Goal: Transaction & Acquisition: Purchase product/service

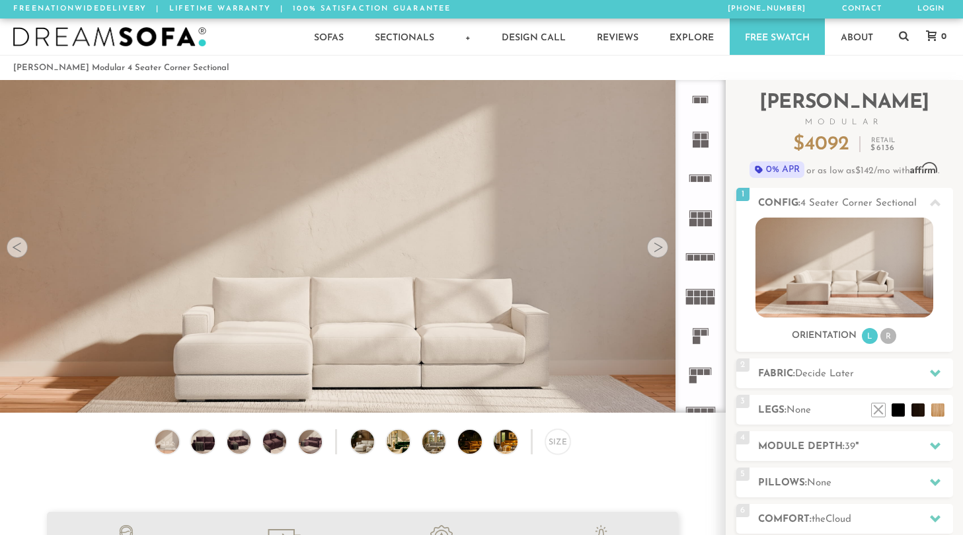
scroll to position [14561, 963]
click at [558, 439] on div "Size" at bounding box center [557, 441] width 25 height 25
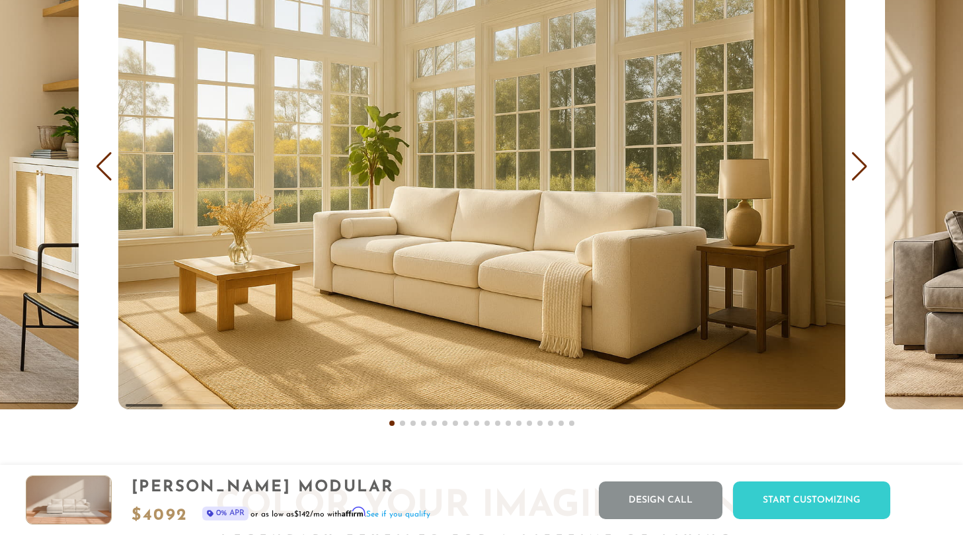
scroll to position [7884, 0]
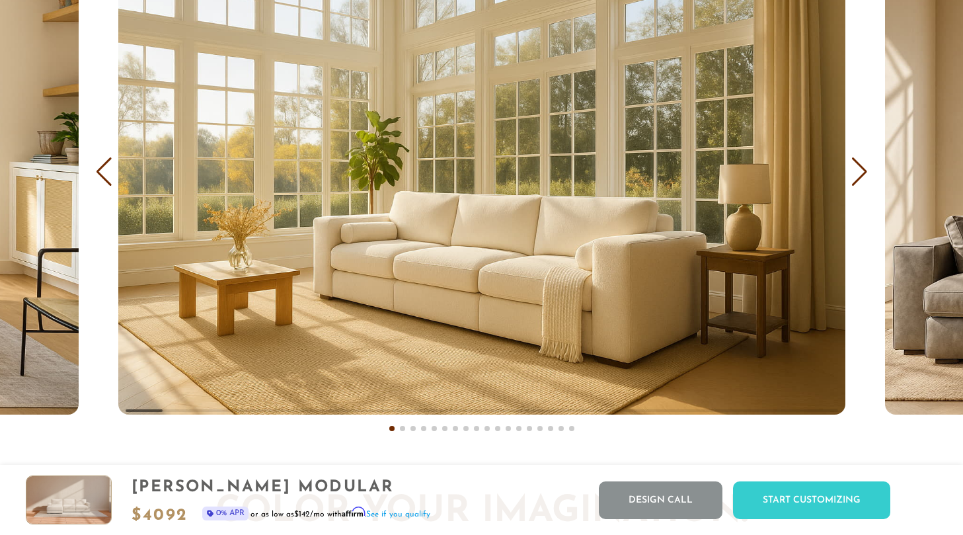
click at [860, 174] on div "Next slide" at bounding box center [859, 171] width 18 height 29
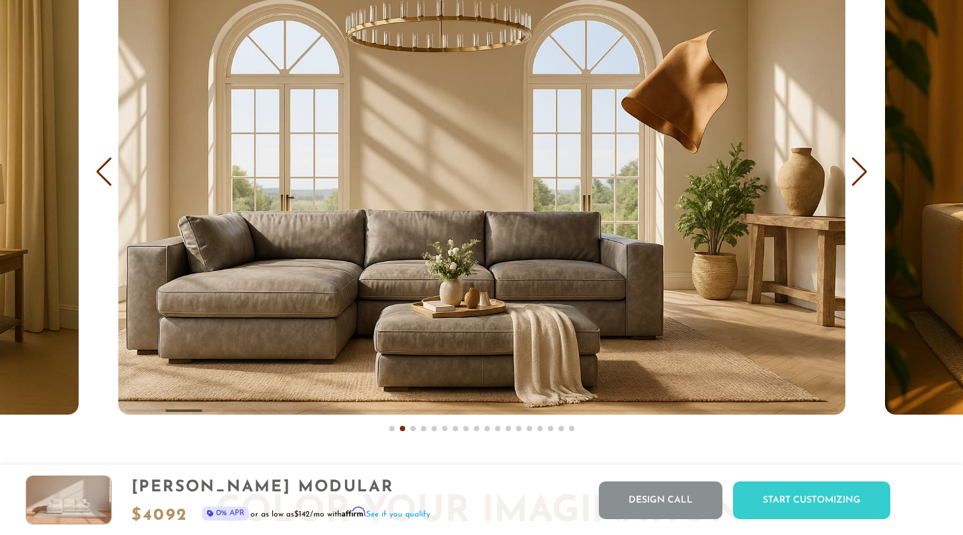
click at [860, 174] on div "Next slide" at bounding box center [859, 171] width 18 height 29
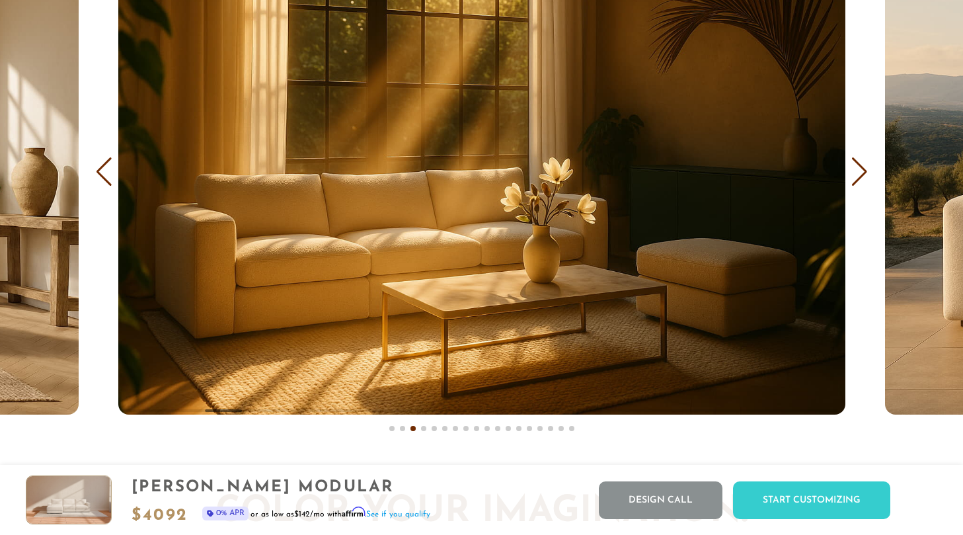
click at [860, 174] on div "Next slide" at bounding box center [859, 171] width 18 height 29
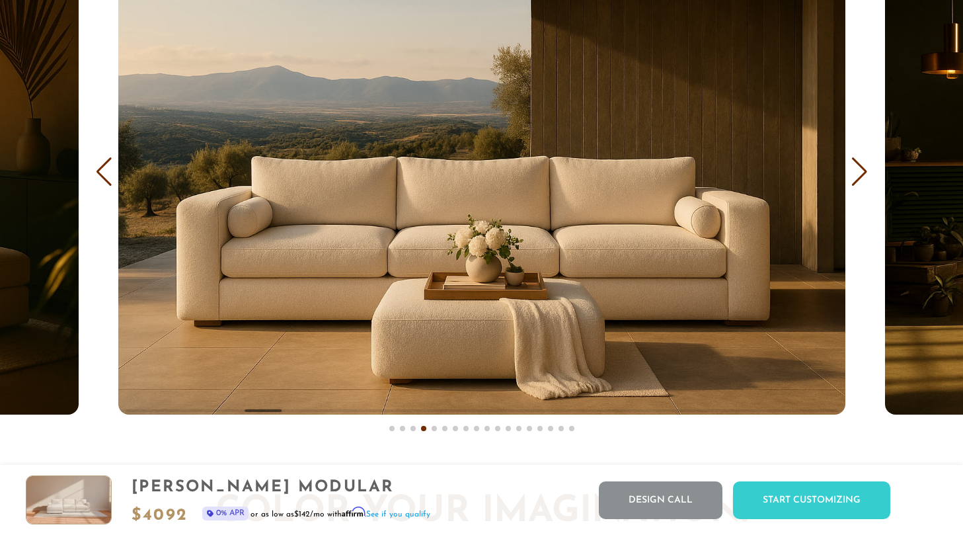
click at [860, 174] on div "Next slide" at bounding box center [859, 171] width 18 height 29
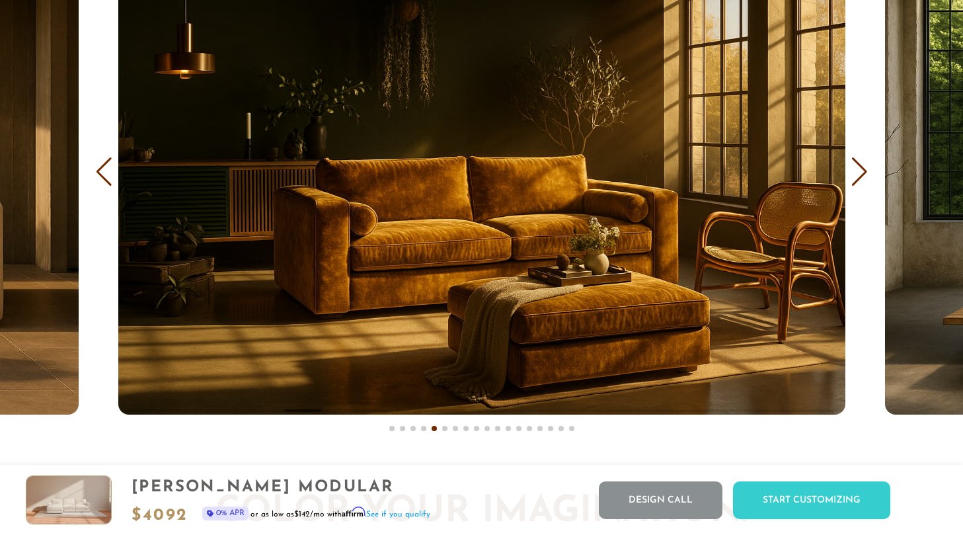
click at [857, 171] on div "Next slide" at bounding box center [859, 171] width 18 height 29
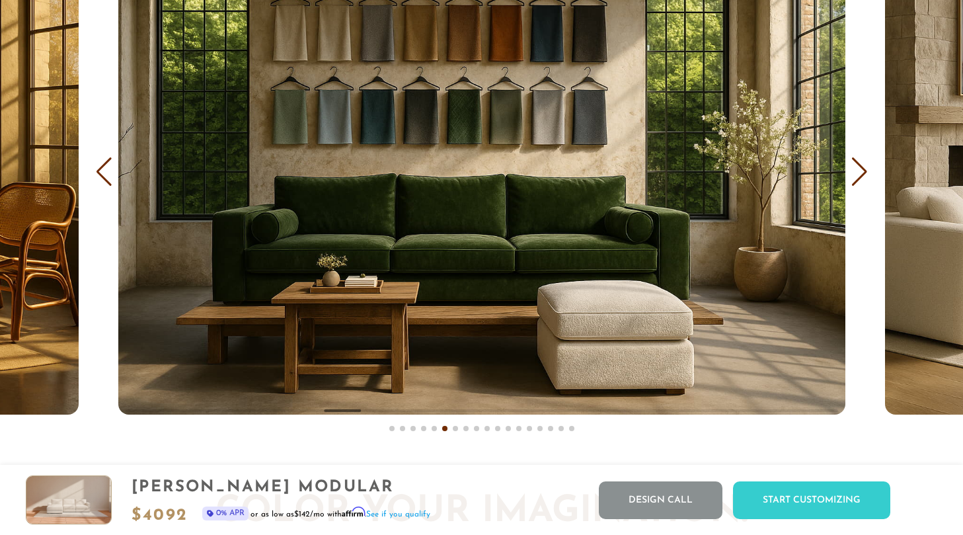
click at [857, 171] on div "Next slide" at bounding box center [859, 171] width 18 height 29
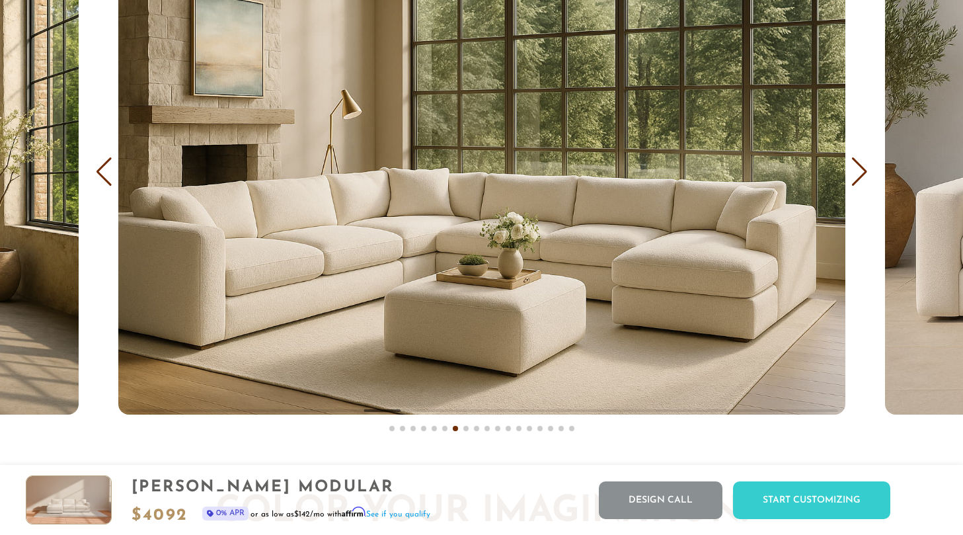
click at [857, 171] on div "Next slide" at bounding box center [859, 171] width 18 height 29
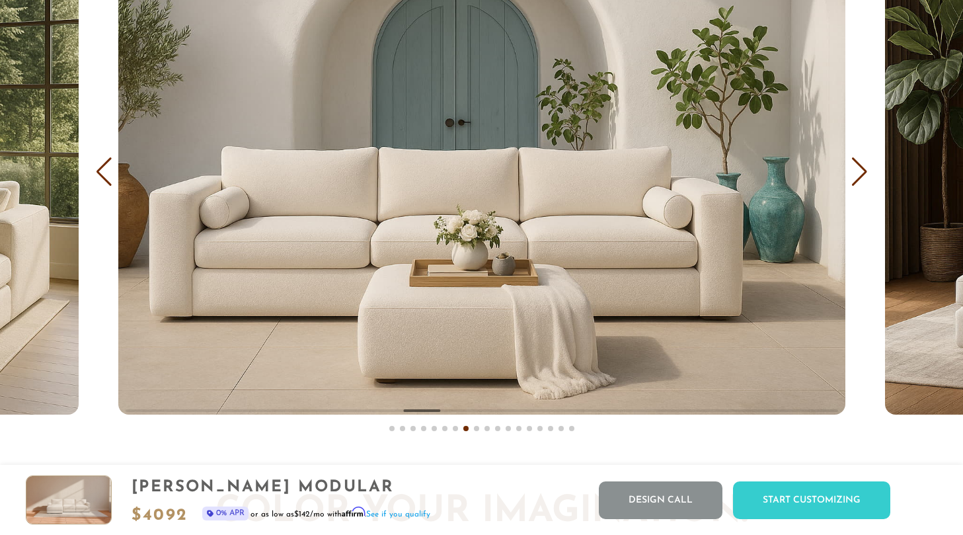
click at [857, 171] on div "Next slide" at bounding box center [859, 171] width 18 height 29
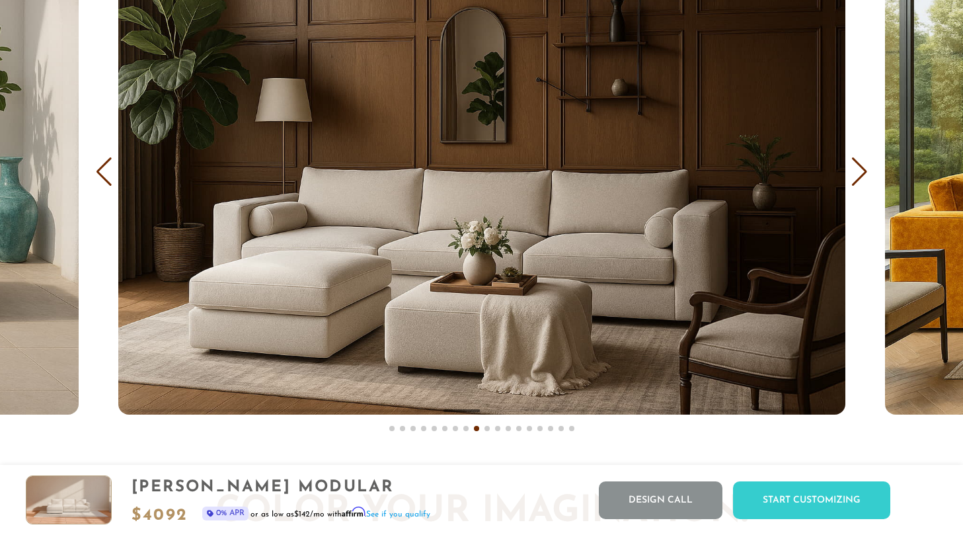
click at [857, 171] on div "Next slide" at bounding box center [859, 171] width 18 height 29
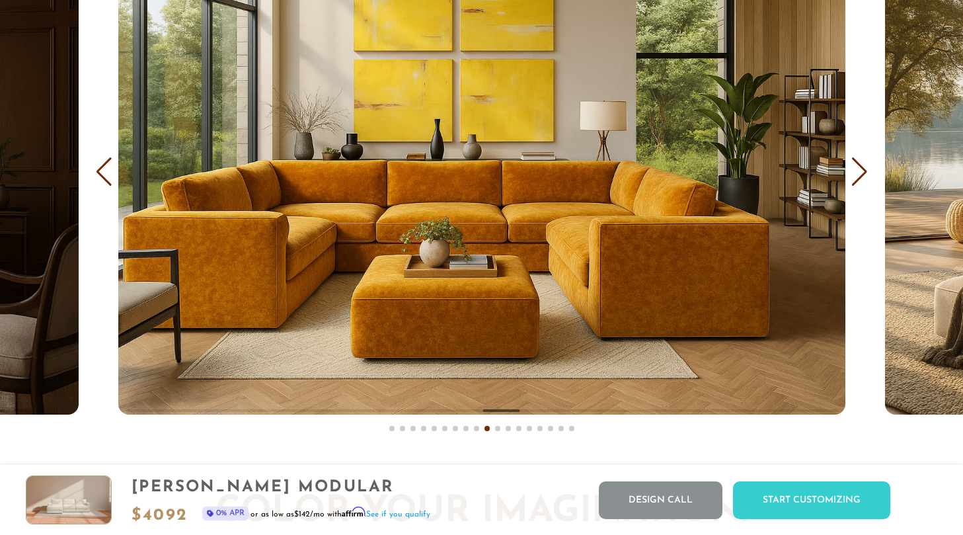
click at [857, 171] on div "Next slide" at bounding box center [859, 171] width 18 height 29
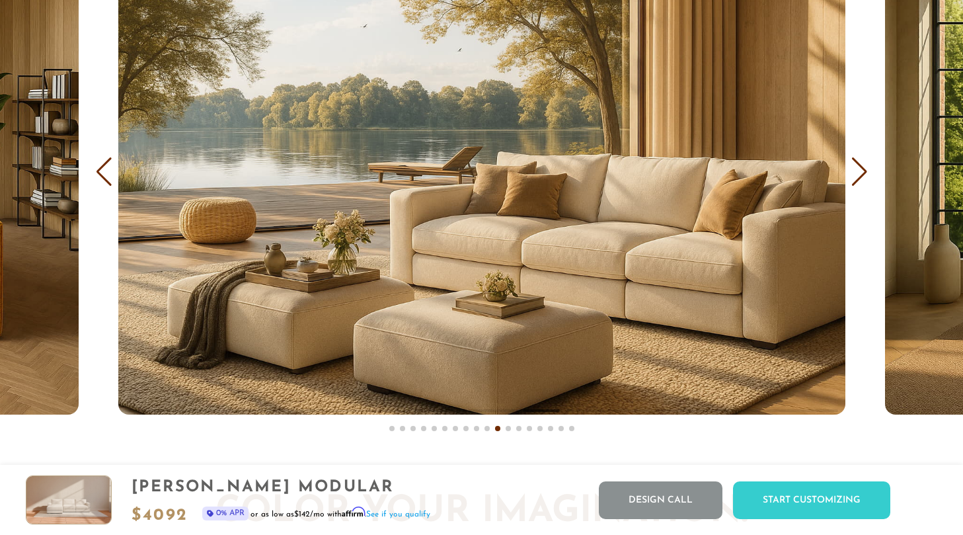
click at [857, 171] on div "Next slide" at bounding box center [859, 171] width 18 height 29
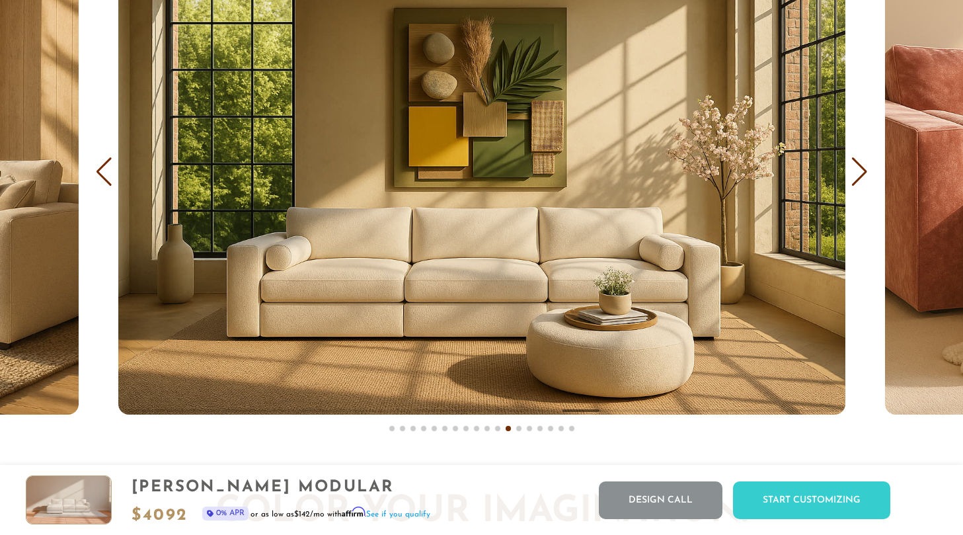
click at [857, 171] on div "Next slide" at bounding box center [859, 171] width 18 height 29
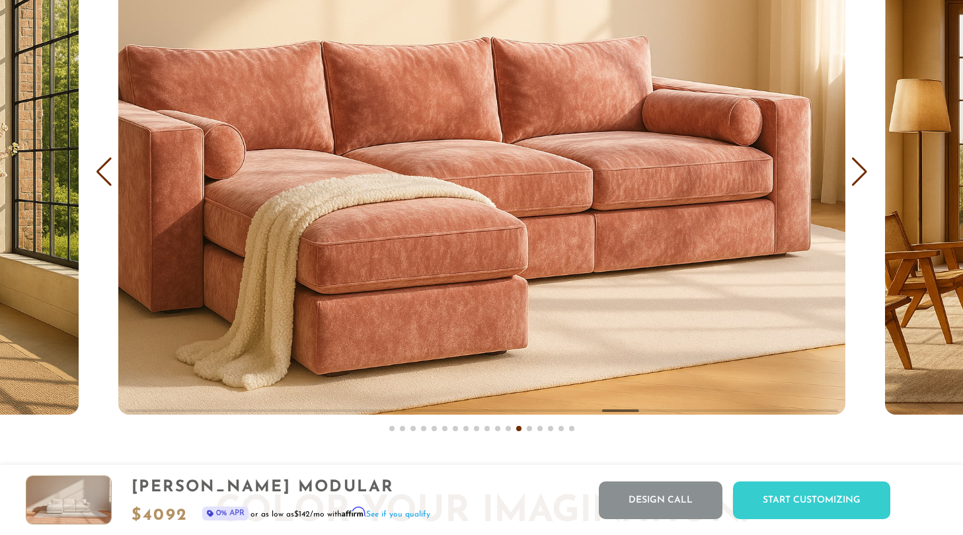
click at [857, 171] on div "Next slide" at bounding box center [859, 171] width 18 height 29
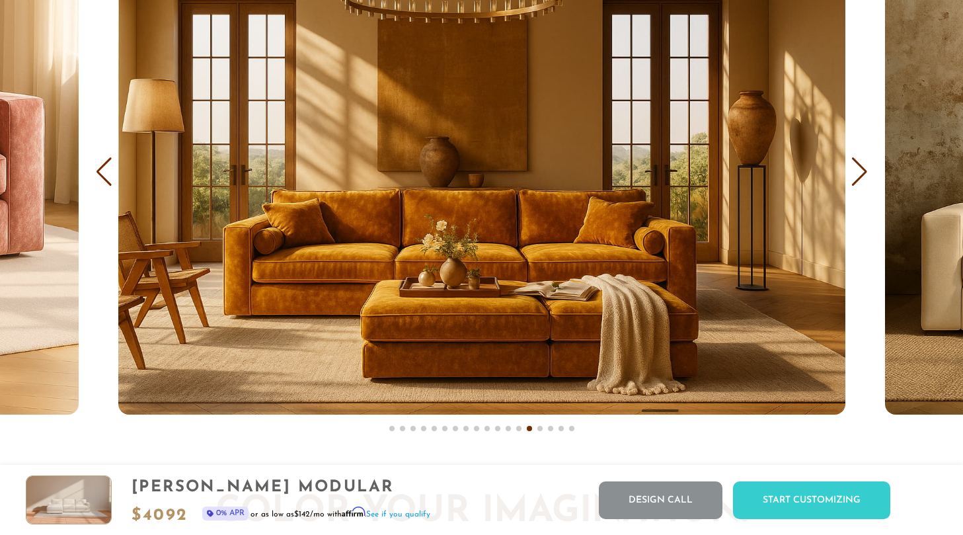
click at [857, 171] on div "Next slide" at bounding box center [859, 171] width 18 height 29
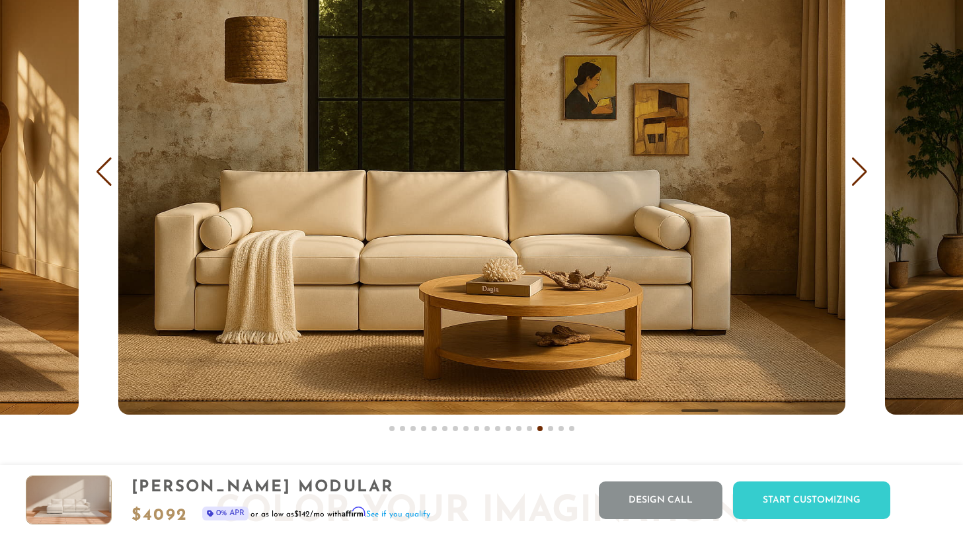
click at [857, 171] on div "Next slide" at bounding box center [859, 171] width 18 height 29
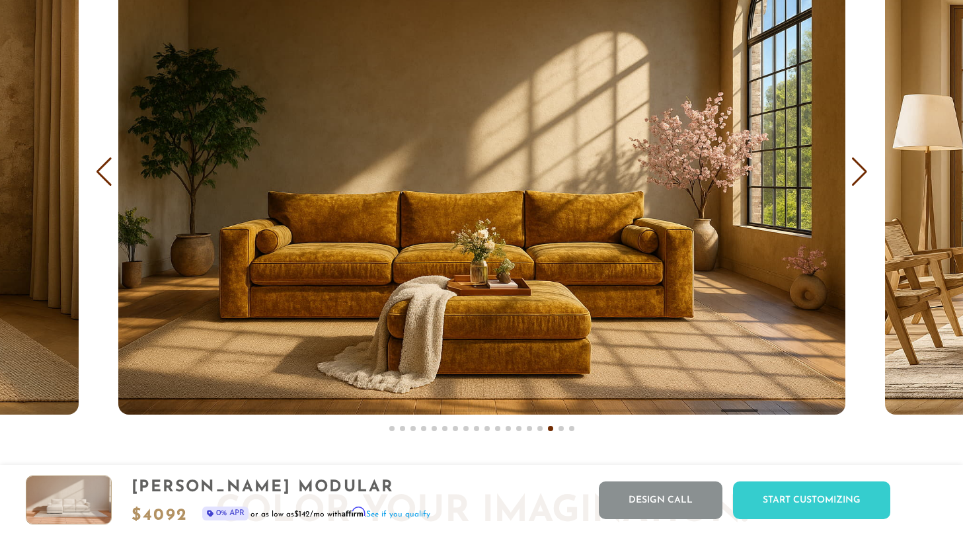
click at [857, 171] on div "Next slide" at bounding box center [859, 171] width 18 height 29
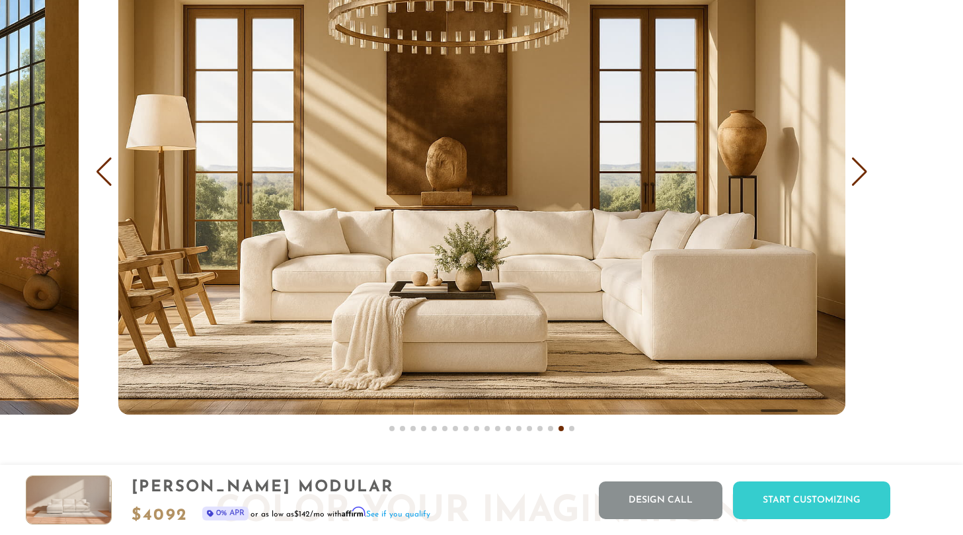
click at [857, 171] on div "Next slide" at bounding box center [859, 171] width 18 height 29
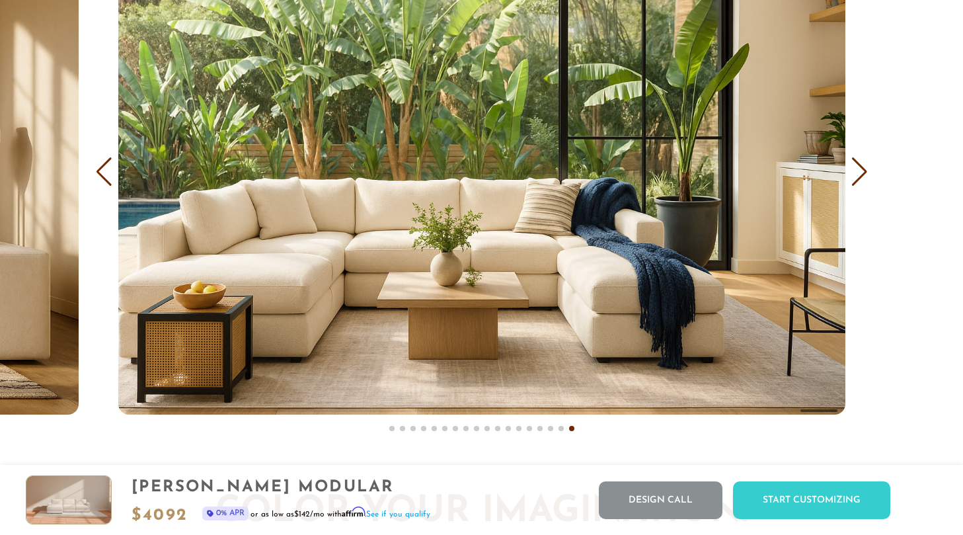
click at [857, 171] on div "Next slide" at bounding box center [859, 171] width 18 height 29
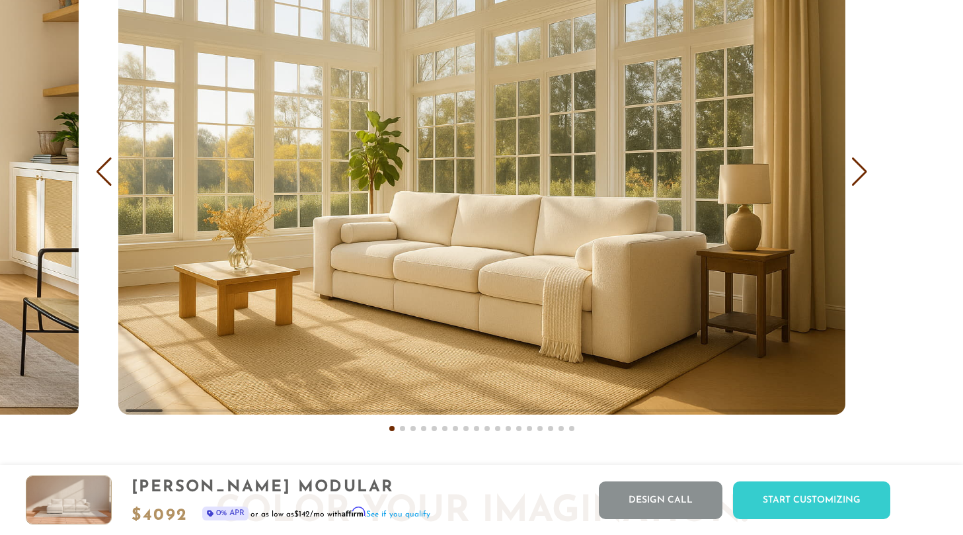
click at [857, 171] on div "Next slide" at bounding box center [859, 171] width 18 height 29
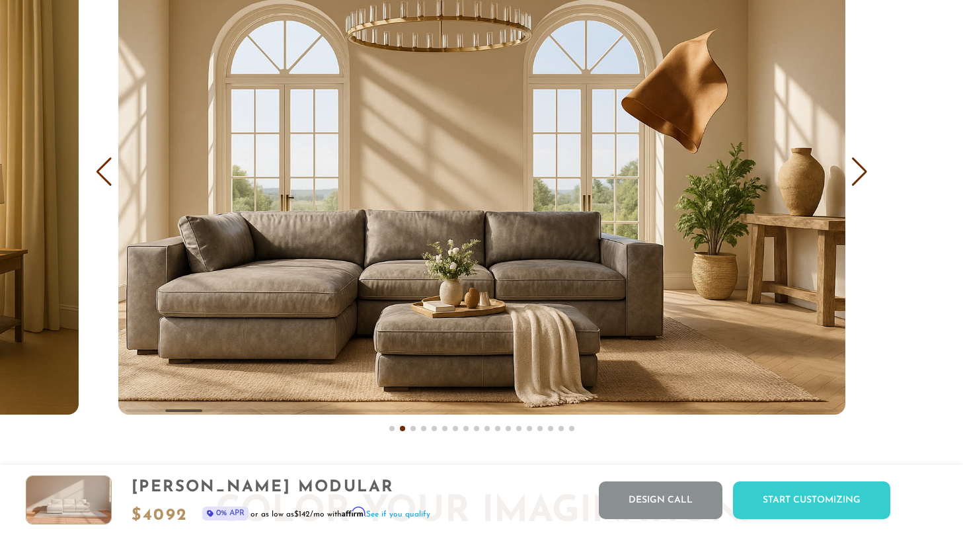
click at [857, 171] on div "Next slide" at bounding box center [859, 171] width 18 height 29
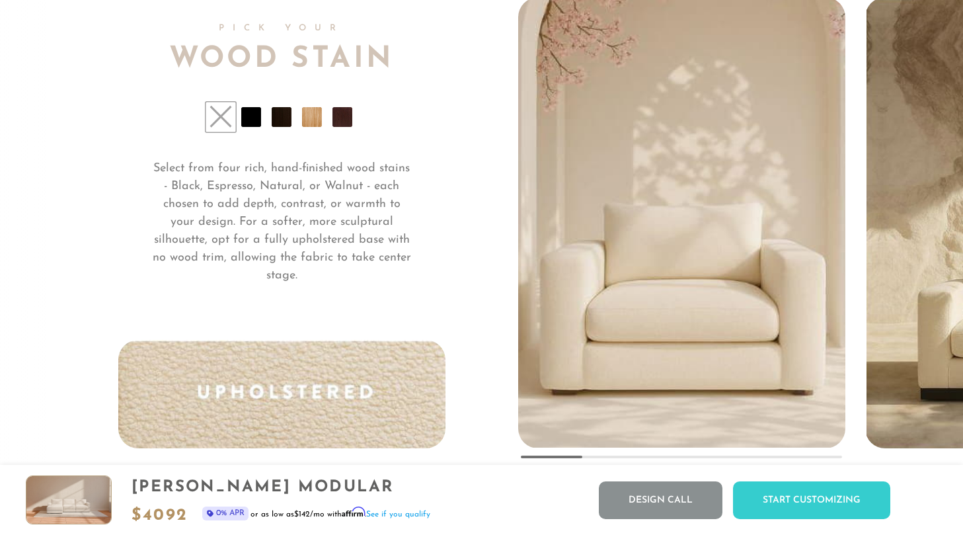
scroll to position [9762, 0]
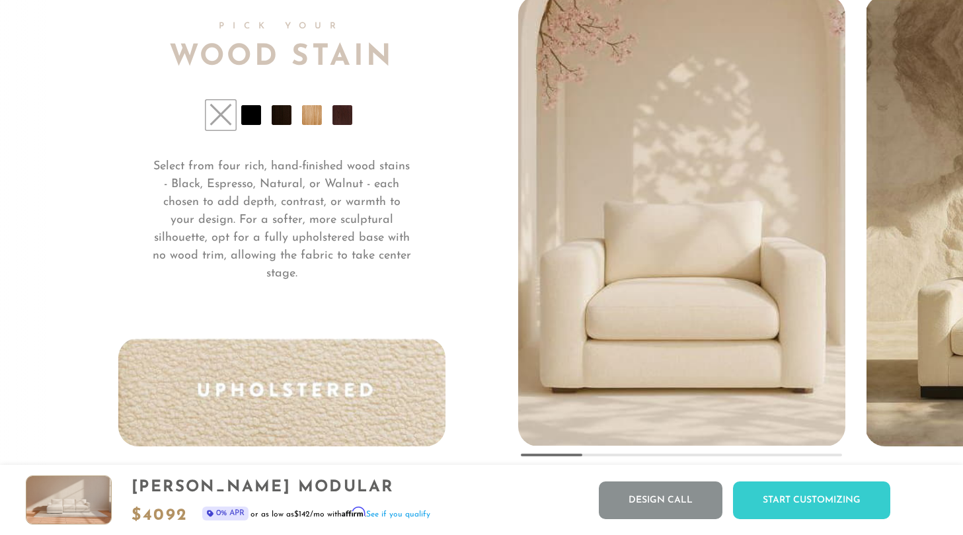
click at [842, 200] on img "1 / 5" at bounding box center [681, 162] width 405 height 567
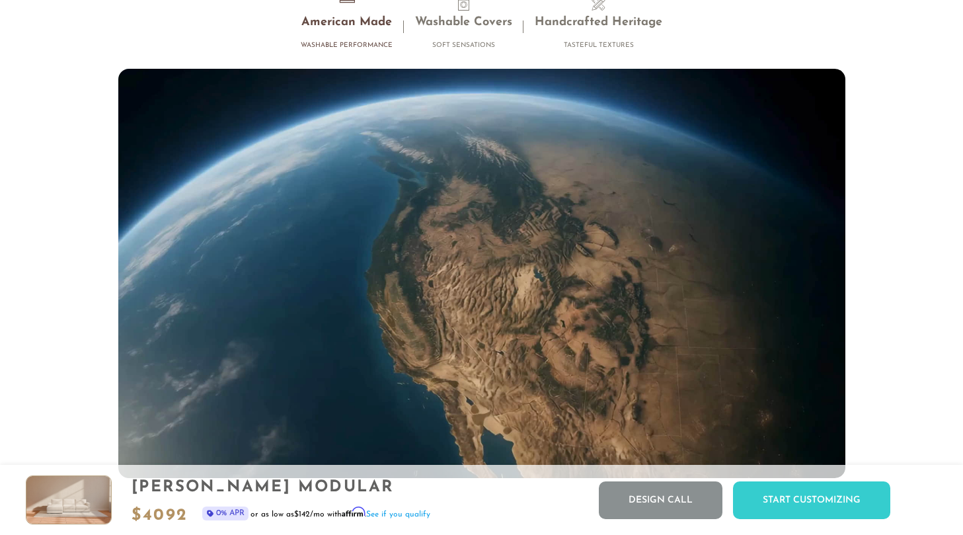
scroll to position [11783, 0]
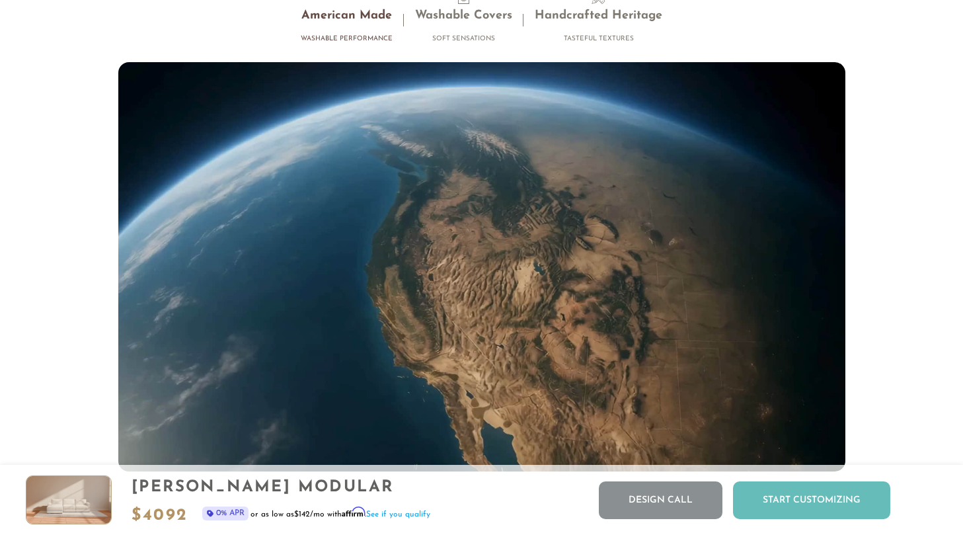
click at [835, 494] on div "Start Customizing" at bounding box center [811, 500] width 157 height 38
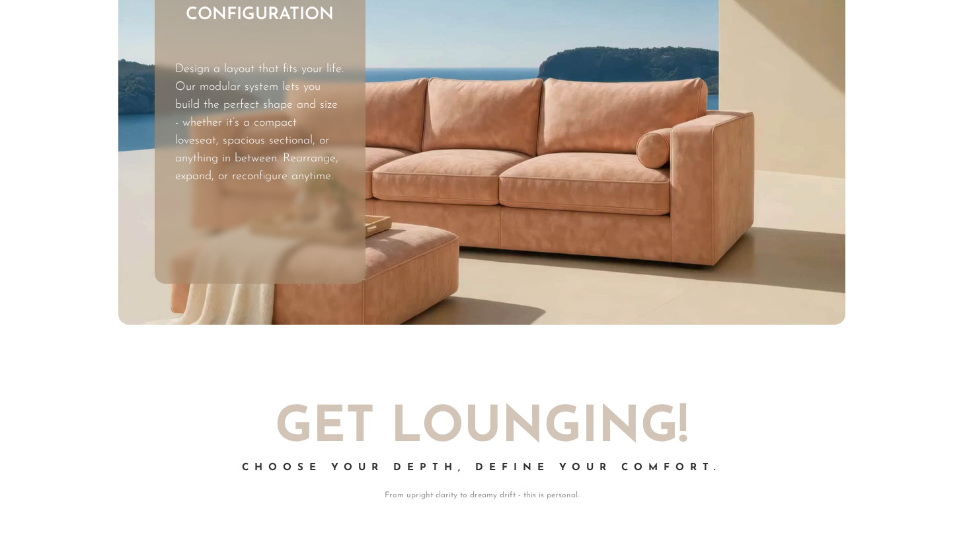
scroll to position [0, 0]
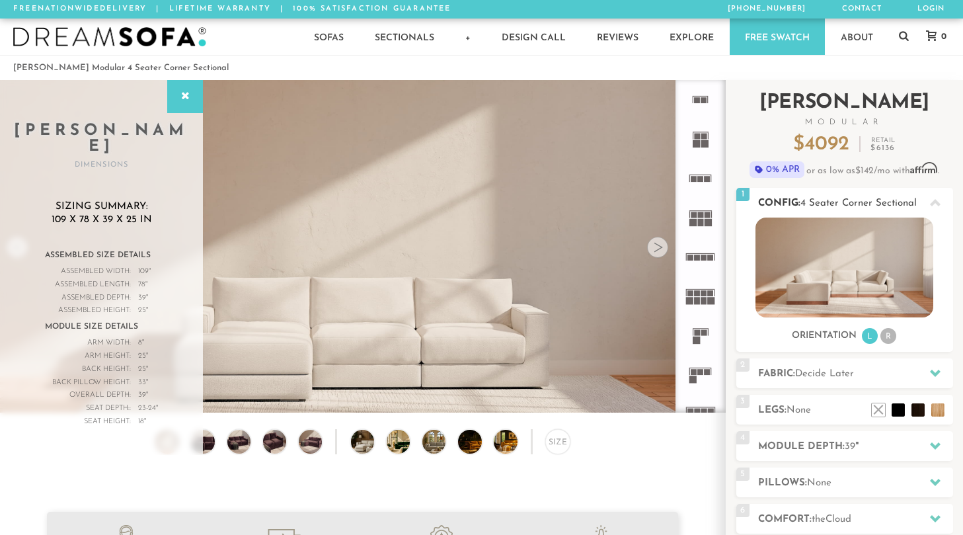
click at [831, 209] on h2 "Config: 4 Seater Corner Sectional" at bounding box center [855, 203] width 195 height 15
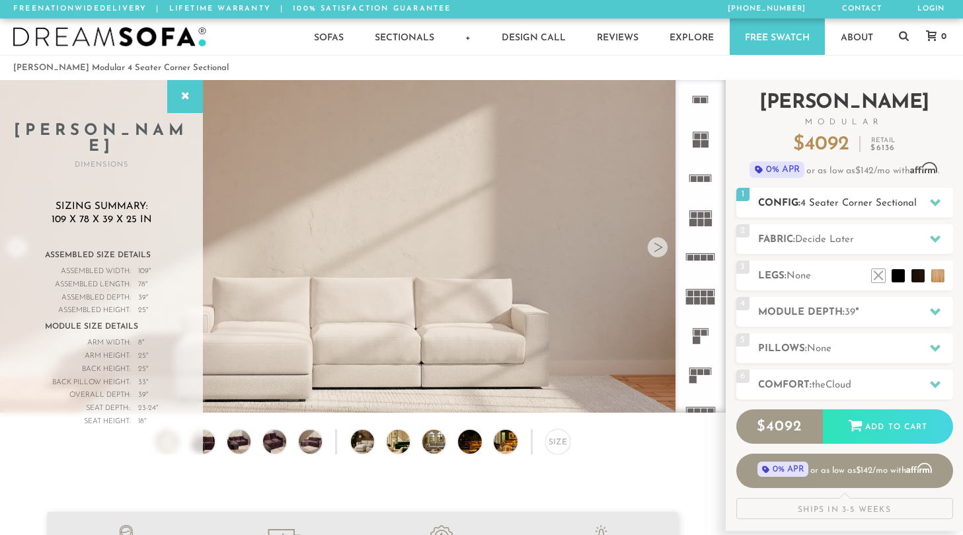
click at [831, 209] on h2 "Config: 4 Seater Corner Sectional" at bounding box center [855, 203] width 195 height 15
